Goal: Task Accomplishment & Management: Use online tool/utility

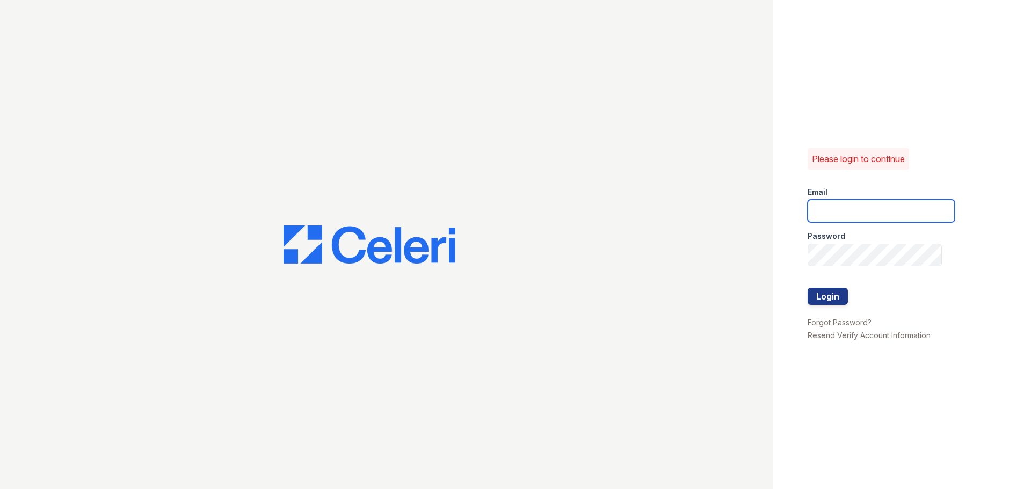
click at [913, 211] on input "email" at bounding box center [881, 211] width 147 height 23
type input "[EMAIL_ADDRESS][DOMAIN_NAME]"
click at [816, 299] on button "Login" at bounding box center [828, 296] width 40 height 17
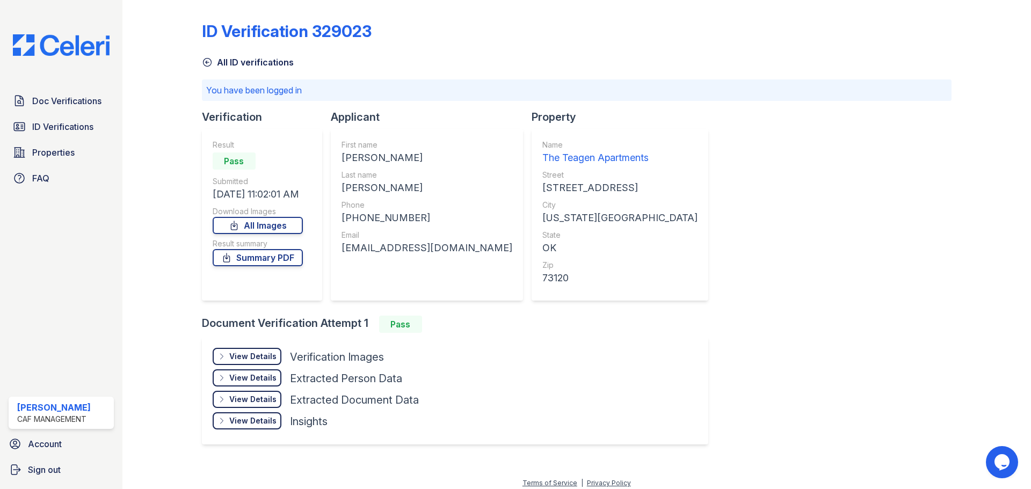
click at [261, 358] on div "View Details" at bounding box center [252, 356] width 47 height 11
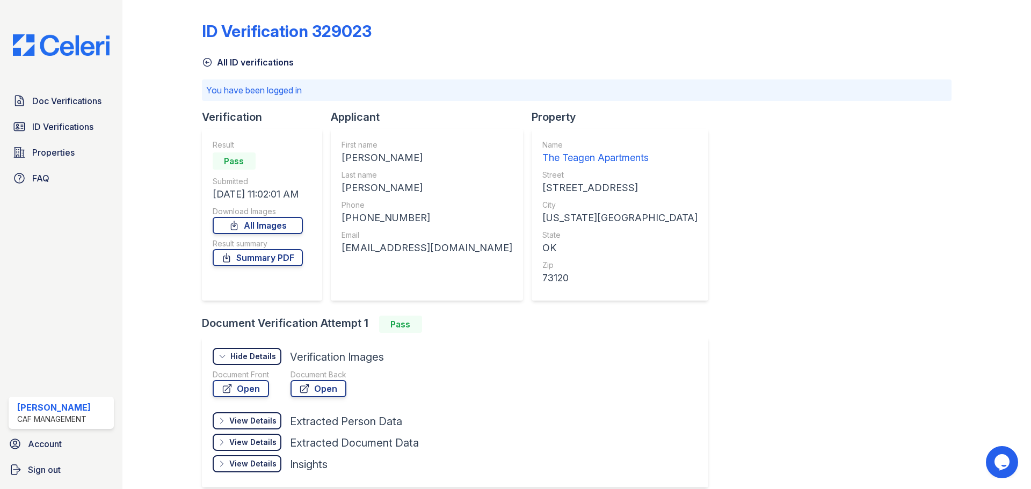
click at [247, 399] on div "Document Front Open" at bounding box center [241, 386] width 56 height 32
click at [246, 391] on link "Open" at bounding box center [241, 388] width 56 height 17
drag, startPoint x: 341, startPoint y: 157, endPoint x: 432, endPoint y: 158, distance: 90.8
click at [432, 158] on div "LELAND THEODORE" at bounding box center [427, 157] width 171 height 15
copy div "LELAND THEODORE"
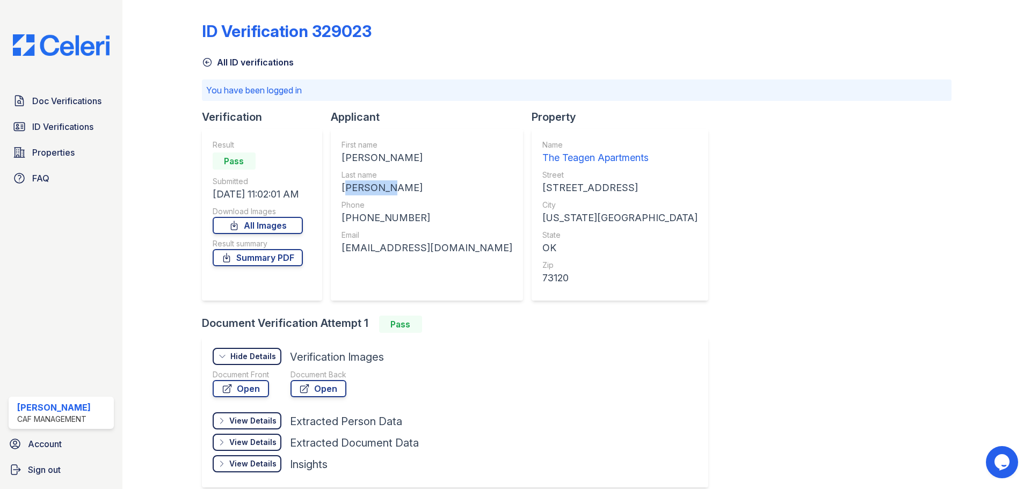
drag, startPoint x: 343, startPoint y: 185, endPoint x: 389, endPoint y: 191, distance: 47.1
click at [389, 191] on div "JACOBSEN" at bounding box center [427, 187] width 171 height 15
copy div "JACOBSEN"
drag, startPoint x: 352, startPoint y: 218, endPoint x: 408, endPoint y: 221, distance: 56.5
click at [408, 221] on div "+14804478211" at bounding box center [427, 218] width 171 height 15
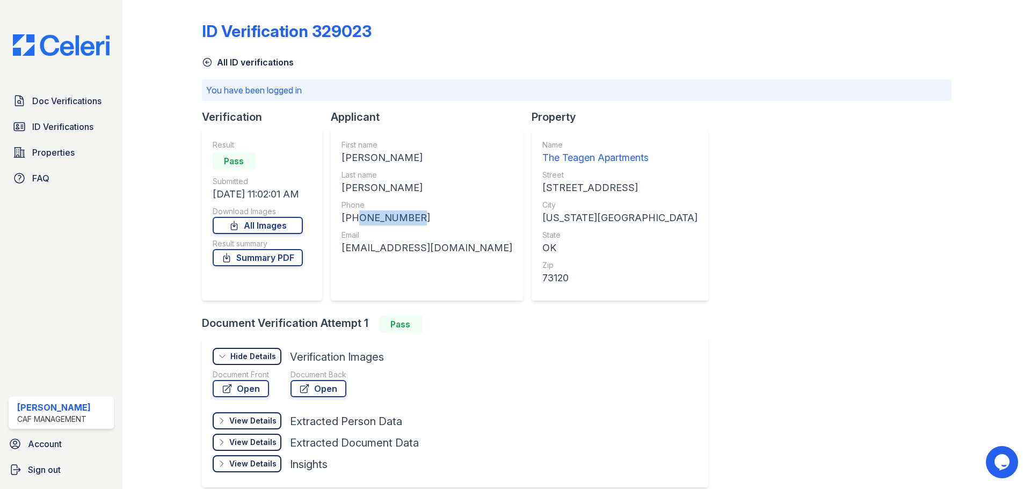
copy div "4804478211"
drag, startPoint x: 342, startPoint y: 248, endPoint x: 467, endPoint y: 256, distance: 125.9
click at [467, 256] on div "First name LELAND THEODORE Last name JACOBSEN Phone +14804478211 Email scubadiv…" at bounding box center [427, 215] width 171 height 150
copy div "scubadiver1303@gmail.com"
